Goal: Find specific page/section: Find specific page/section

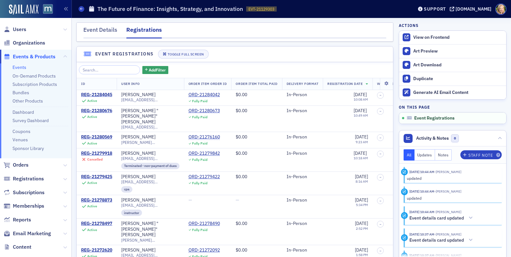
scroll to position [24, 0]
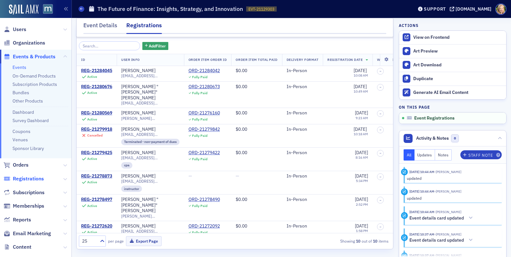
click at [24, 179] on span "Registrations" at bounding box center [28, 178] width 31 height 7
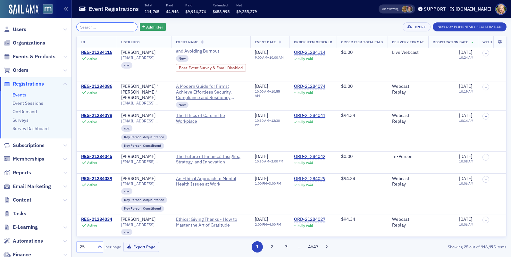
scroll to position [120, 0]
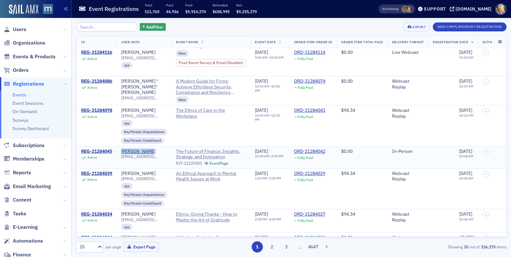
drag, startPoint x: 151, startPoint y: 147, endPoint x: 119, endPoint y: 147, distance: 32.7
click at [119, 147] on td "[PERSON_NAME] [EMAIL_ADDRESS][DOMAIN_NAME]" at bounding box center [144, 157] width 55 height 22
copy div "[PERSON_NAME]"
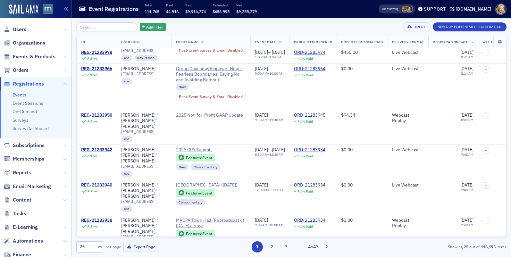
scroll to position [397, 0]
